Goal: Transaction & Acquisition: Purchase product/service

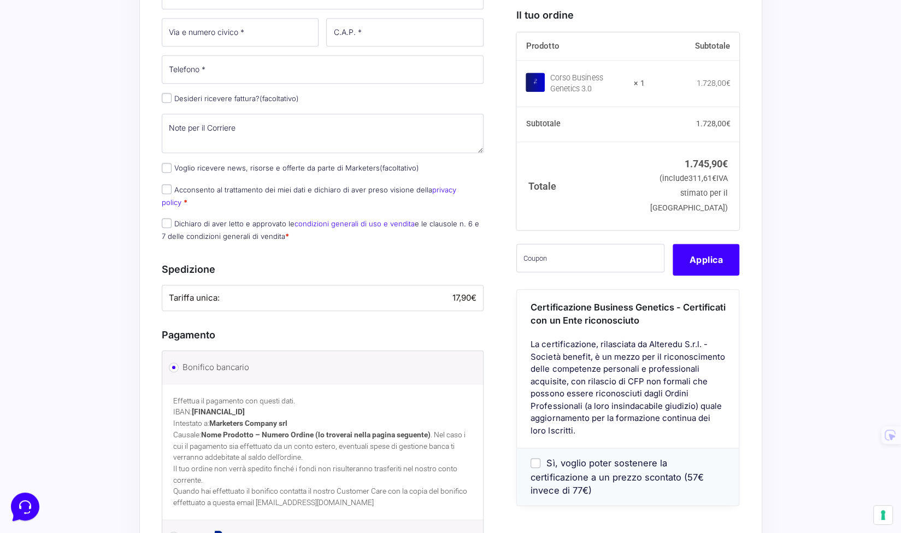
scroll to position [527, 0]
click at [301, 284] on li "Tariffa unica: 17,90 €" at bounding box center [322, 297] width 321 height 26
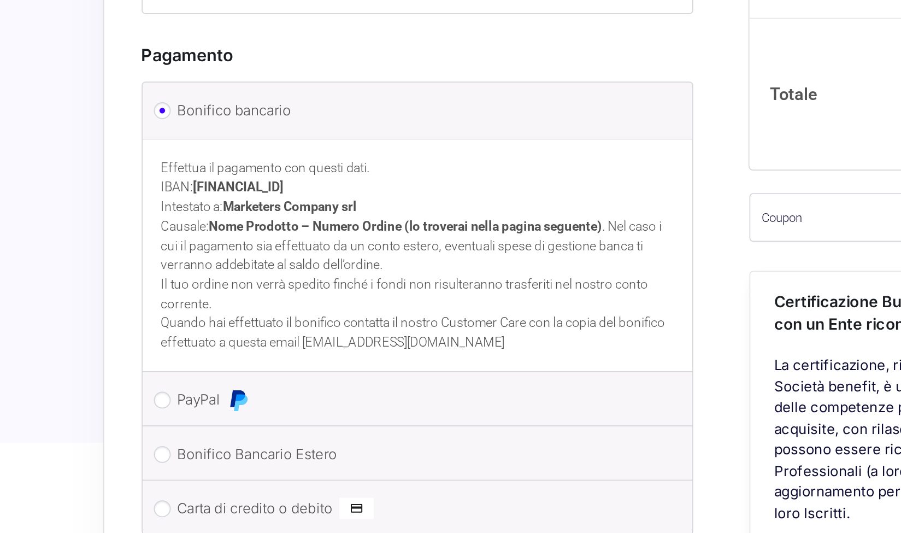
scroll to position [697, 0]
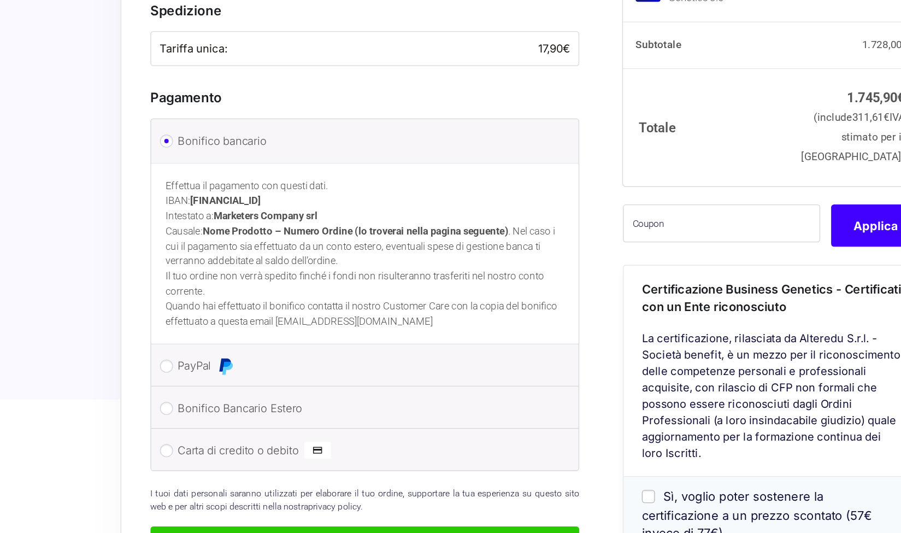
click at [201, 389] on label "Bonifico Bancario Estero" at bounding box center [321, 397] width 277 height 16
click at [179, 392] on input "Bonifico Bancario Estero" at bounding box center [174, 397] width 10 height 10
radio input "true"
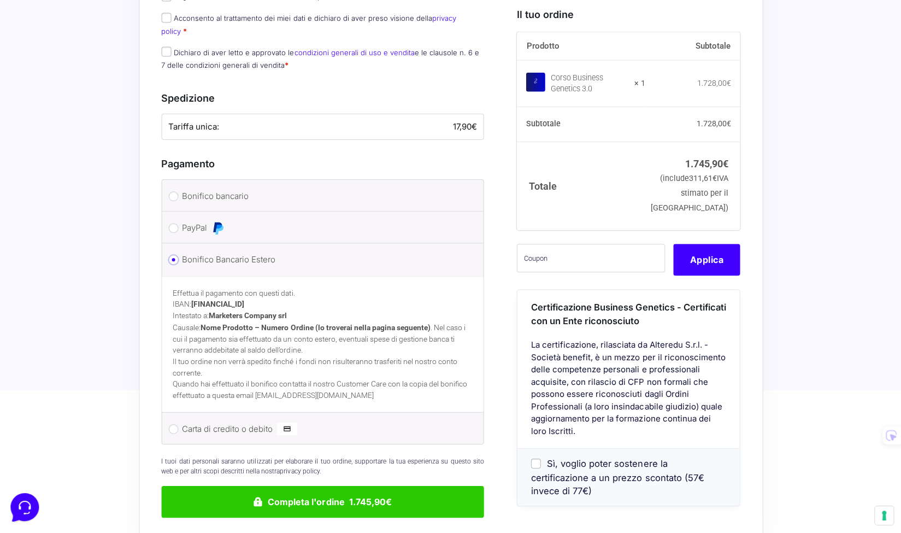
scroll to position [696, 0]
click at [213, 180] on li "Bonifico bancario Effettua il pagamento con questi dati. IBAN: [FINANCIAL_ID] I…" at bounding box center [322, 196] width 321 height 32
click at [213, 189] on label "Bonifico bancario" at bounding box center [321, 197] width 277 height 16
click at [179, 192] on input "Bonifico bancario" at bounding box center [174, 197] width 10 height 10
radio input "true"
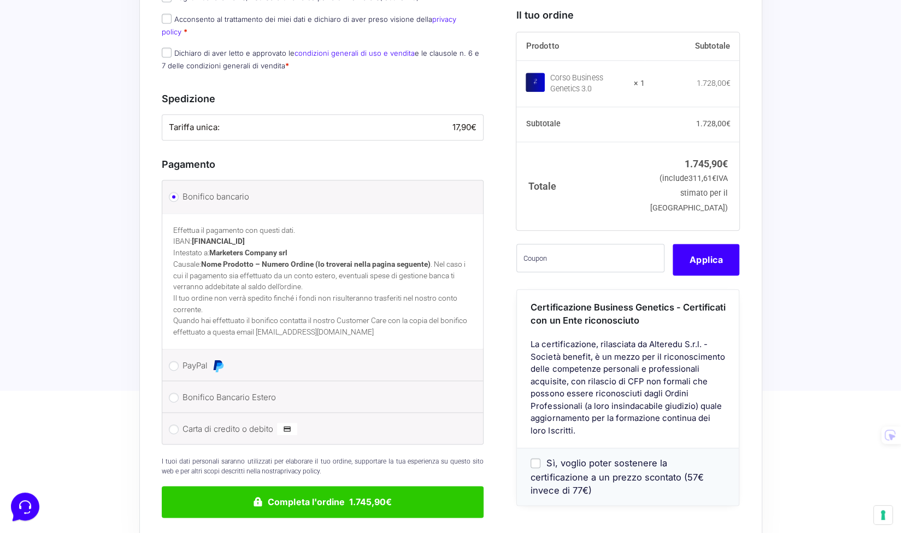
click at [251, 389] on label "Bonifico Bancario Estero" at bounding box center [321, 397] width 277 height 16
click at [179, 392] on input "Bonifico Bancario Estero" at bounding box center [174, 397] width 10 height 10
radio input "true"
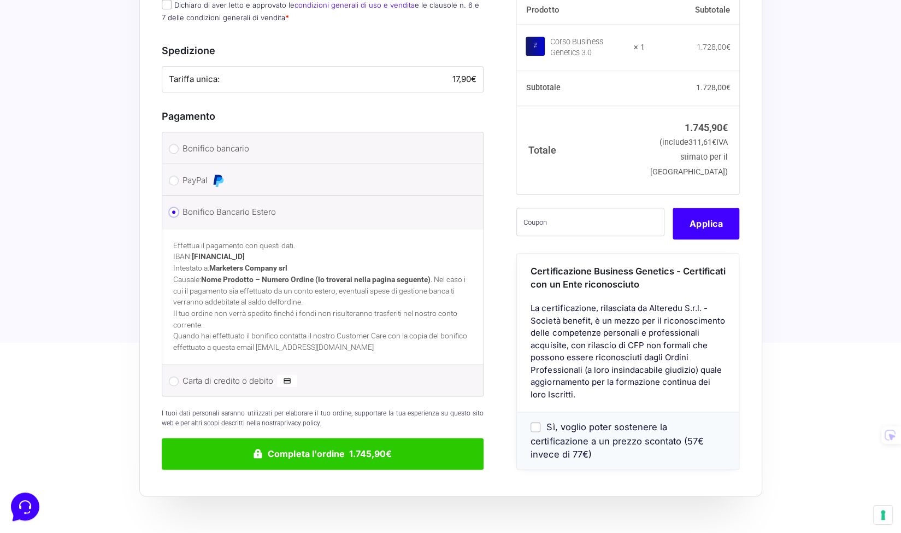
scroll to position [744, 0]
click at [216, 373] on label "Carta di credito o debito" at bounding box center [321, 381] width 277 height 16
click at [179, 376] on input "Carta di credito o debito" at bounding box center [174, 381] width 10 height 10
radio input "true"
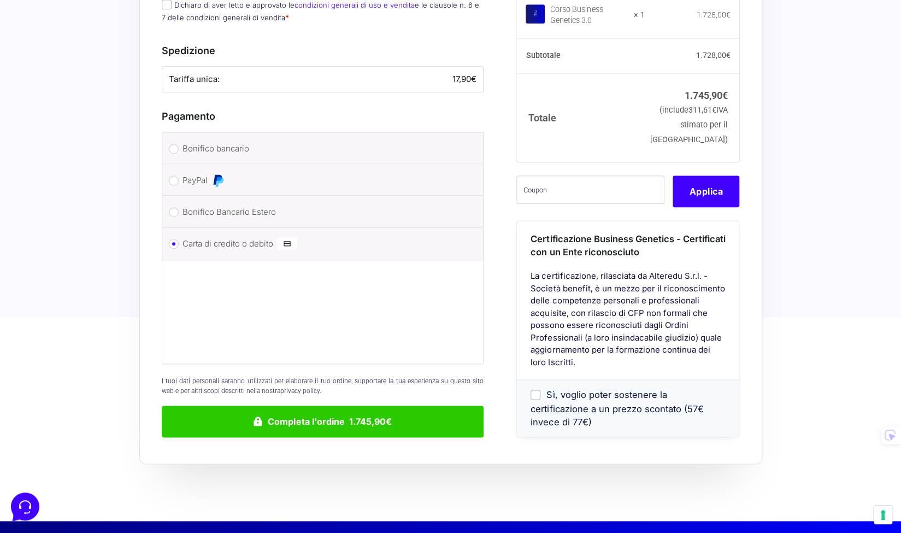
click at [183, 172] on label "PayPal" at bounding box center [321, 180] width 277 height 16
click at [179, 175] on input "PayPal" at bounding box center [174, 180] width 10 height 10
radio input "true"
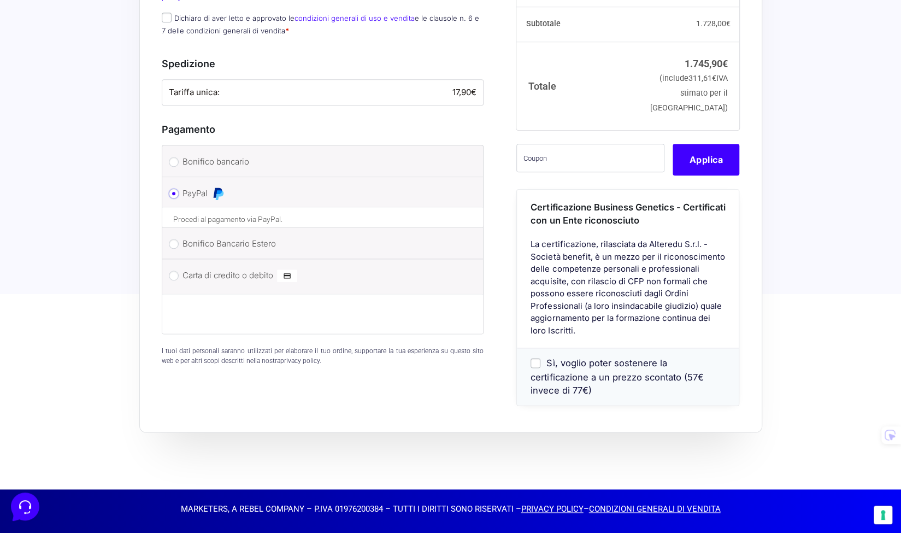
scroll to position [690, 0]
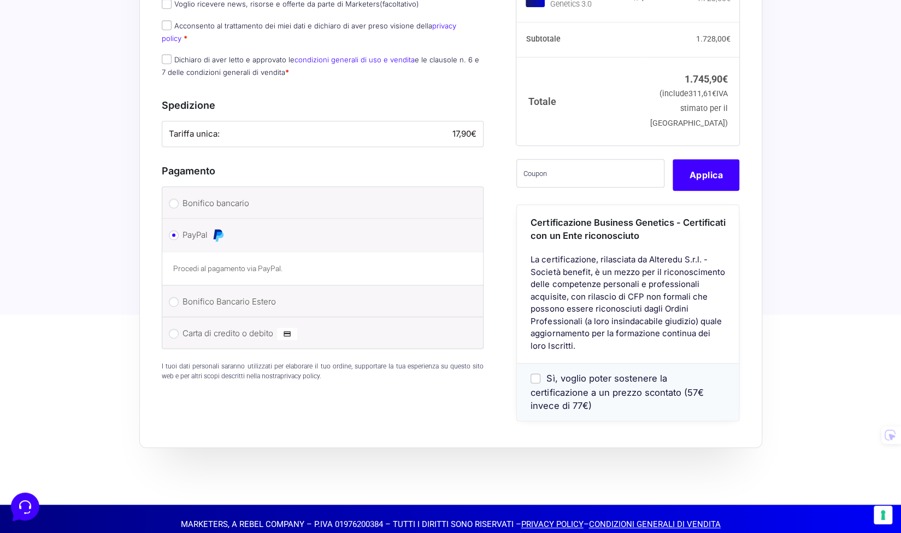
click at [578, 378] on span "Sì, voglio poter sostenere la certificazione a un prezzo scontato (57€ invece d…" at bounding box center [617, 392] width 173 height 38
click at [541, 378] on input "Sì, voglio poter sostenere la certificazione a un prezzo scontato (57€ invece d…" at bounding box center [536, 378] width 10 height 10
checkbox input "true"
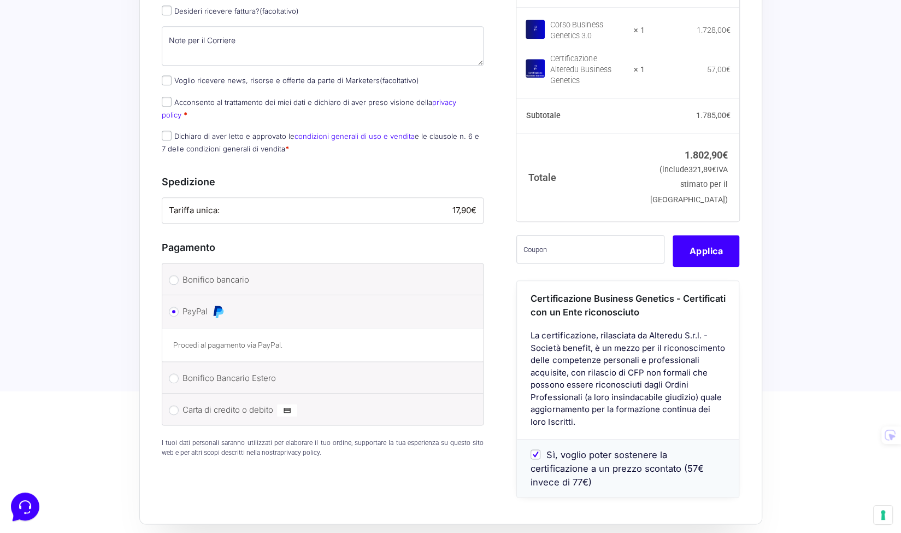
scroll to position [612, 0]
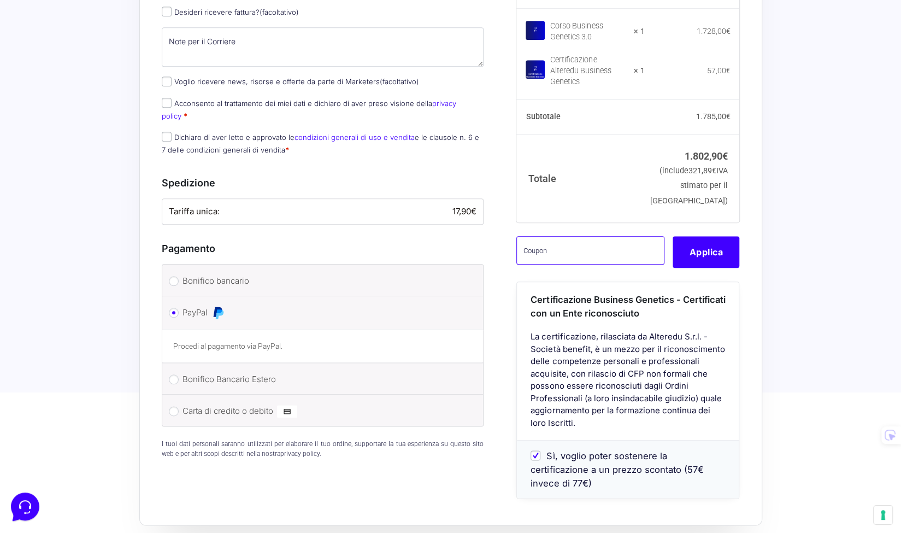
click at [576, 261] on input "text" at bounding box center [590, 250] width 148 height 28
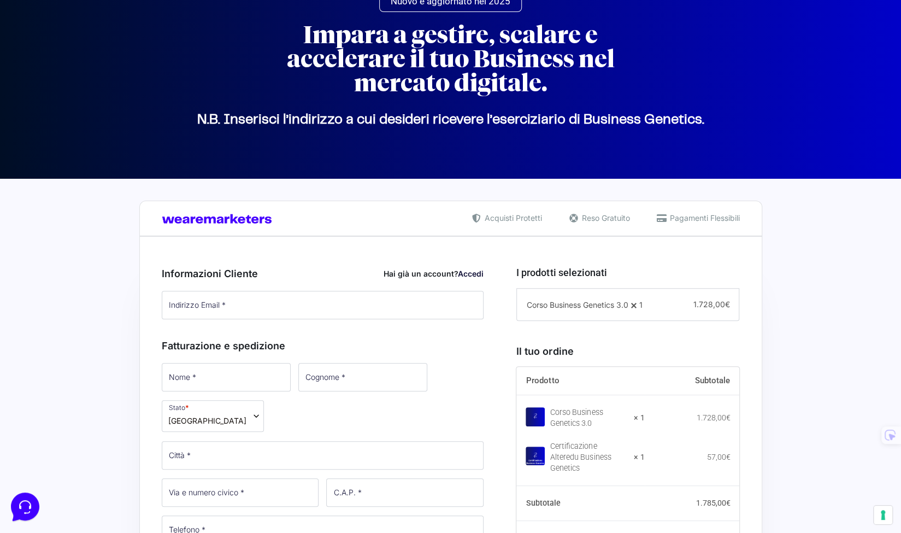
scroll to position [0, 0]
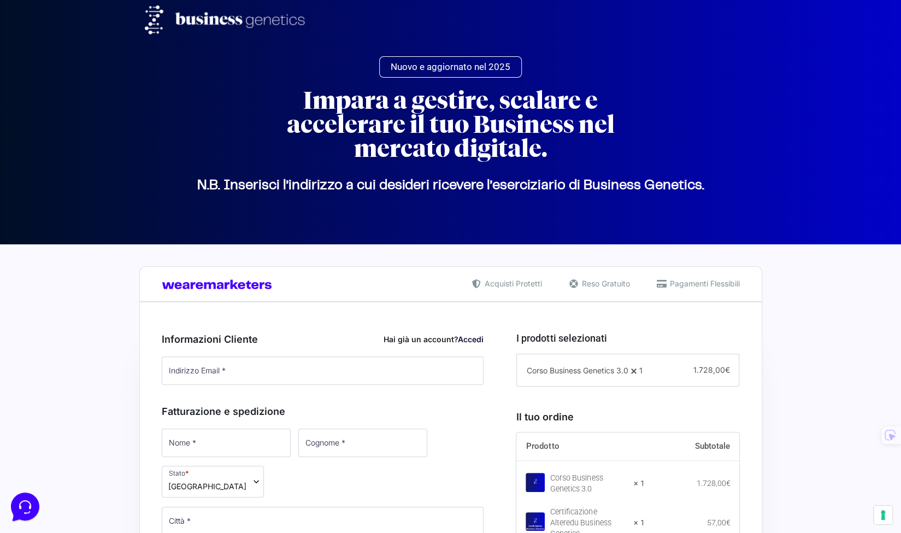
click at [463, 69] on span "Nuovo e aggiornato nel 2025" at bounding box center [451, 66] width 120 height 9
